Goal: Information Seeking & Learning: Learn about a topic

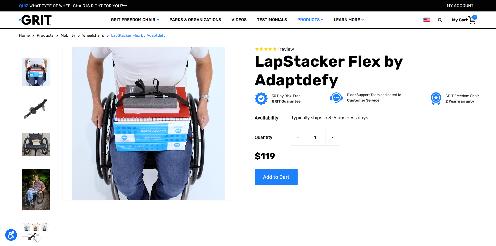
click at [30, 114] on img at bounding box center [36, 109] width 28 height 28
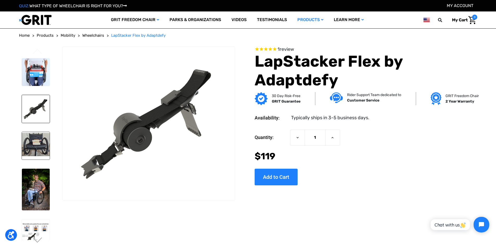
click at [40, 147] on img at bounding box center [36, 146] width 28 height 28
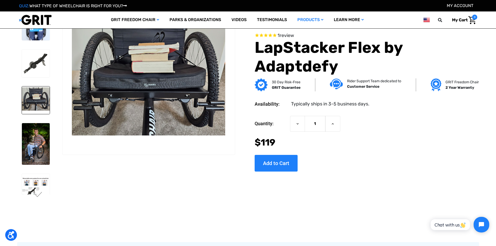
scroll to position [26, 0]
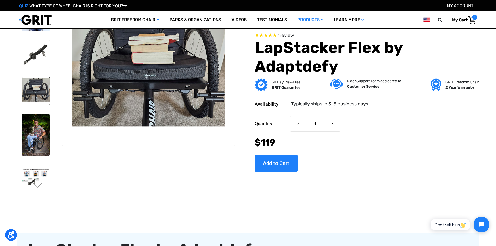
click at [40, 147] on img at bounding box center [36, 135] width 28 height 42
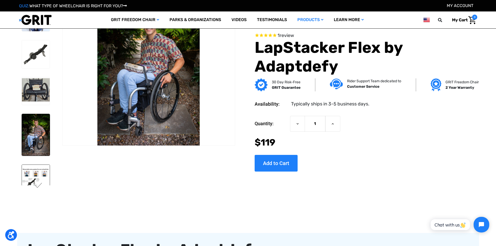
click at [36, 182] on img at bounding box center [36, 179] width 28 height 28
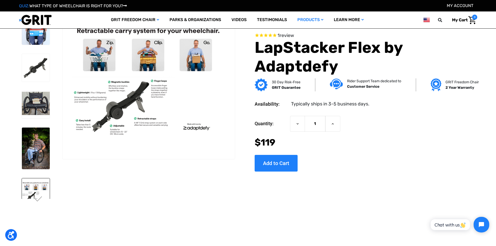
scroll to position [0, 0]
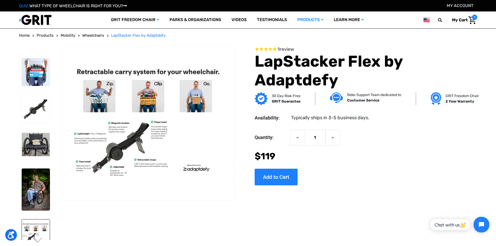
click at [37, 190] on img at bounding box center [36, 190] width 28 height 42
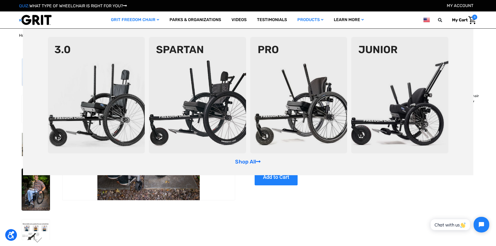
click at [155, 20] on link "GRIT Freedom Chair" at bounding box center [135, 19] width 59 height 17
click at [193, 111] on img at bounding box center [197, 95] width 97 height 116
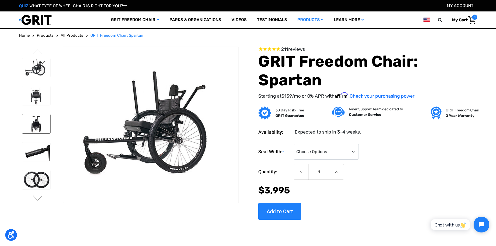
click at [32, 126] on img at bounding box center [36, 123] width 28 height 19
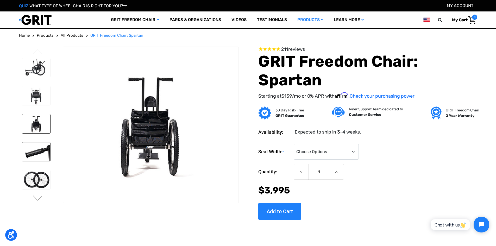
click at [34, 153] on img at bounding box center [36, 152] width 28 height 19
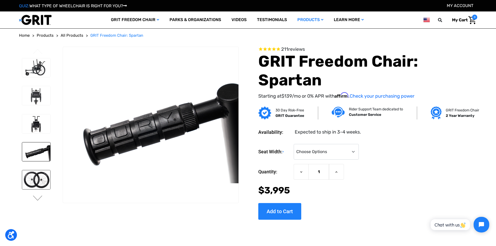
click at [39, 177] on img at bounding box center [36, 179] width 28 height 19
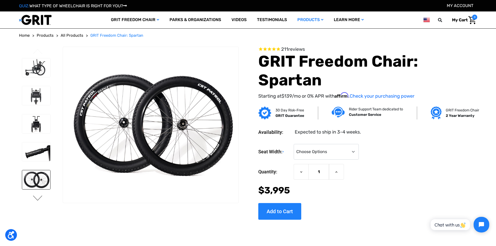
click at [34, 199] on button "Next" at bounding box center [37, 199] width 11 height 6
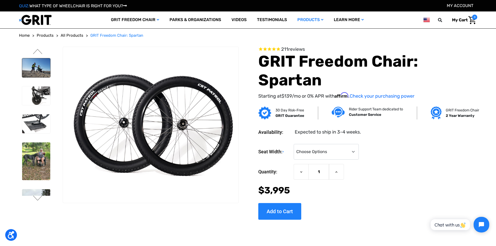
click at [32, 67] on img at bounding box center [36, 67] width 28 height 19
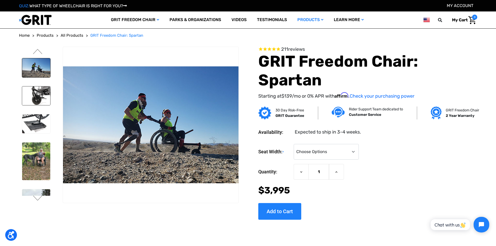
click at [41, 100] on img at bounding box center [36, 96] width 28 height 19
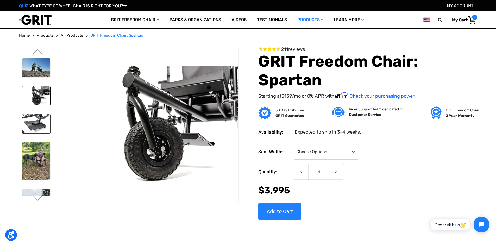
click at [38, 123] on img at bounding box center [36, 123] width 28 height 19
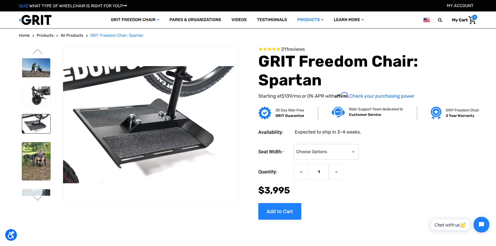
click at [34, 156] on img at bounding box center [36, 162] width 28 height 38
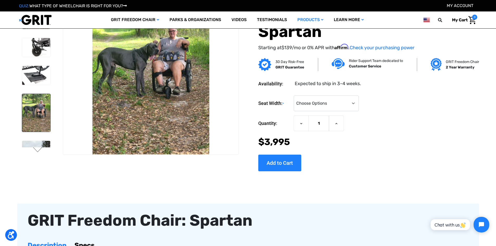
scroll to position [52, 0]
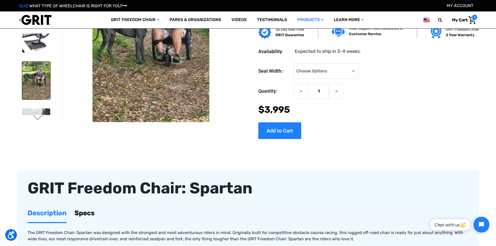
click at [37, 118] on button "Next" at bounding box center [37, 118] width 11 height 6
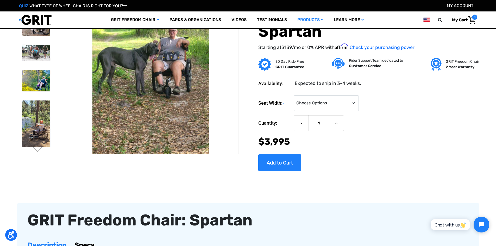
scroll to position [0, 0]
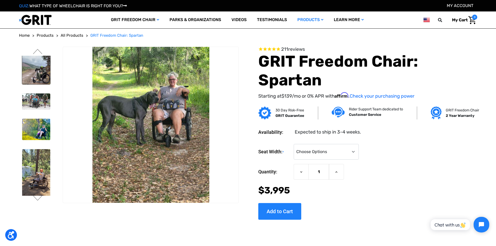
click at [32, 77] on img at bounding box center [36, 66] width 28 height 35
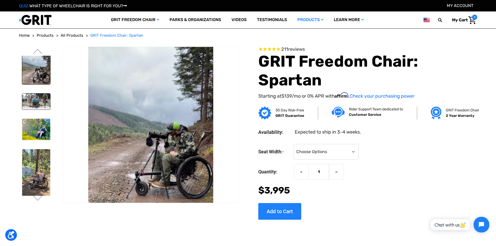
click at [38, 97] on img at bounding box center [36, 102] width 28 height 16
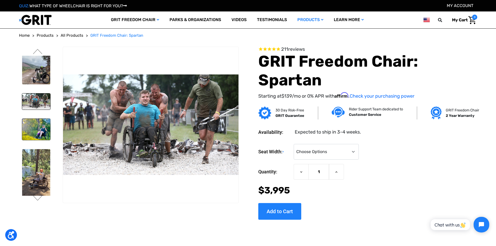
click at [37, 128] on img at bounding box center [36, 129] width 28 height 21
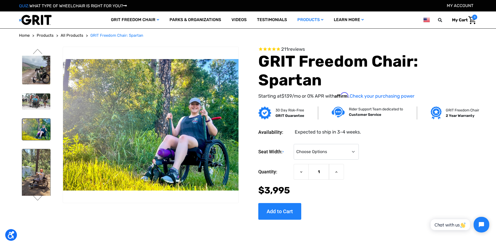
click at [33, 174] on img at bounding box center [36, 178] width 28 height 58
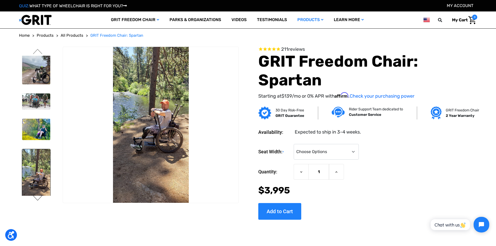
click at [37, 200] on button "Next" at bounding box center [37, 199] width 11 height 6
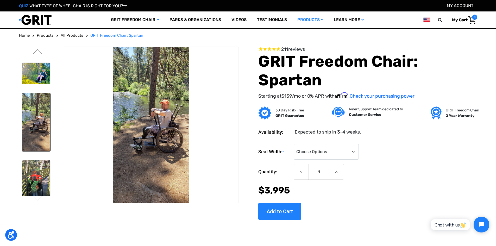
click at [37, 200] on button "Next" at bounding box center [37, 199] width 11 height 6
click at [38, 199] on button "Next" at bounding box center [37, 199] width 11 height 6
click at [36, 199] on button "Next" at bounding box center [37, 199] width 11 height 6
click at [41, 184] on img at bounding box center [36, 180] width 28 height 38
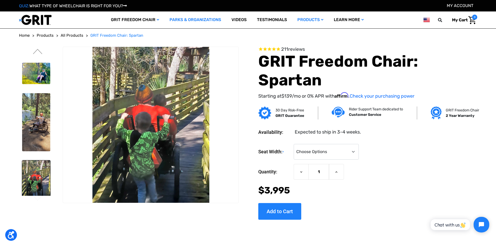
click at [175, 21] on link "Parks & Organizations" at bounding box center [195, 19] width 62 height 17
